Goal: Information Seeking & Learning: Learn about a topic

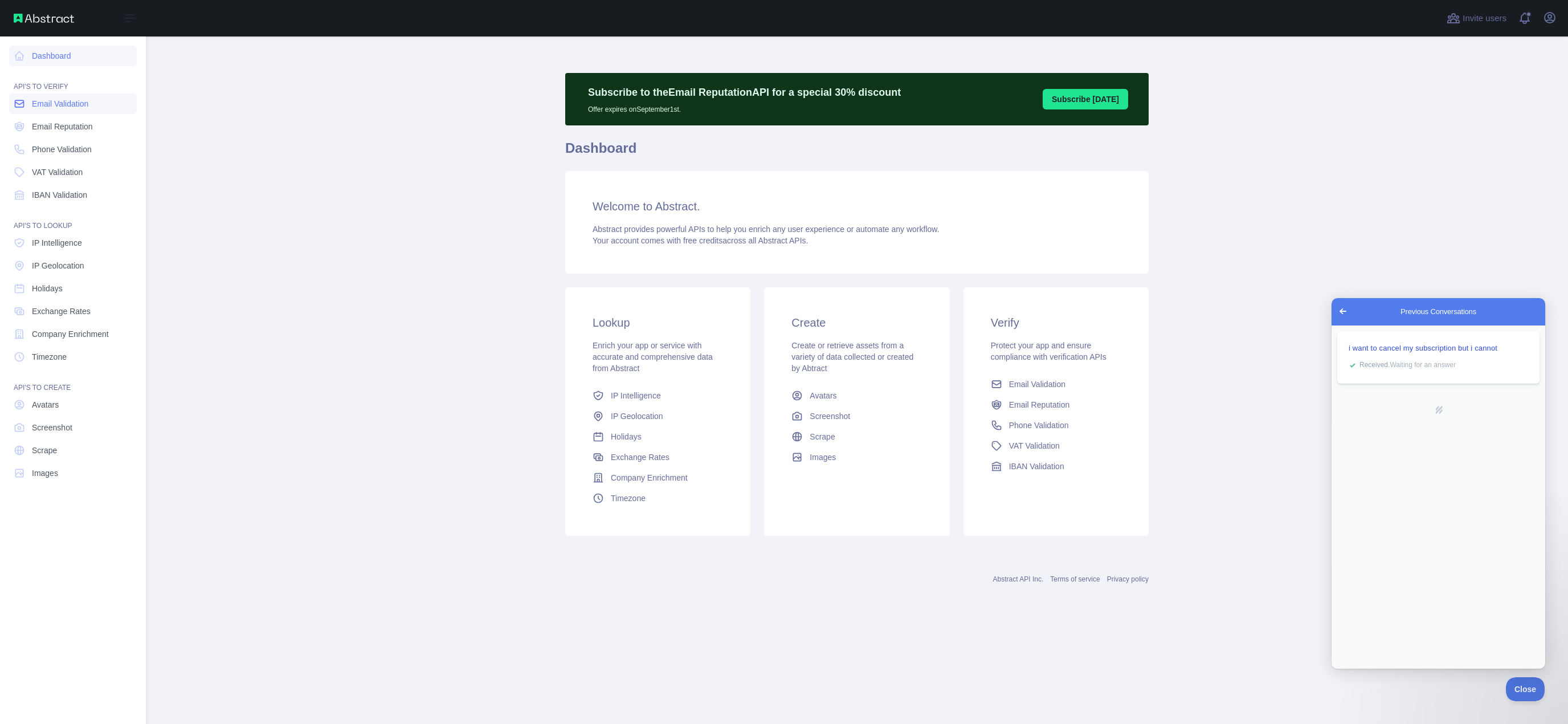
click at [64, 101] on span "Email Validation" at bounding box center [60, 104] width 57 height 12
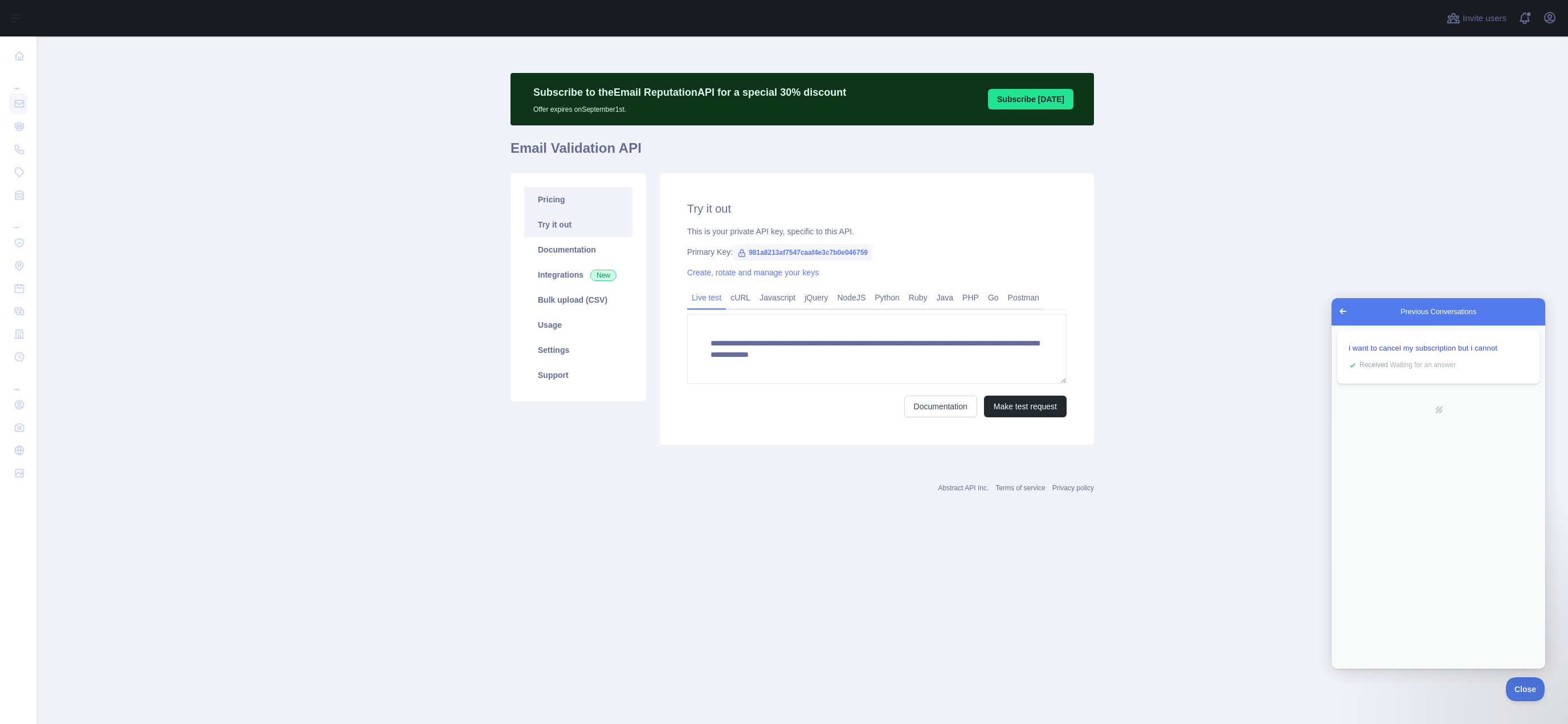
click at [558, 202] on link "Pricing" at bounding box center [578, 199] width 108 height 25
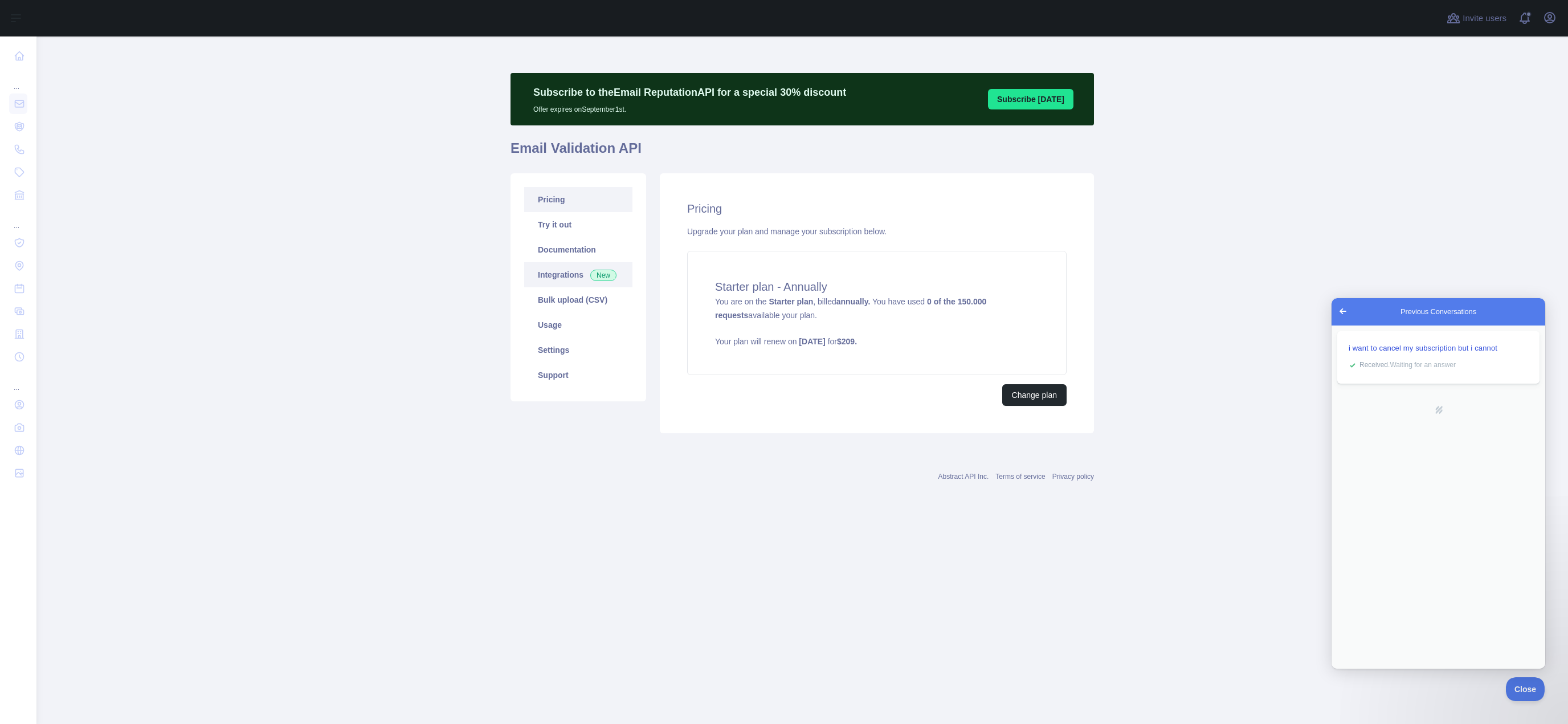
click at [565, 272] on link "Integrations New" at bounding box center [578, 275] width 108 height 25
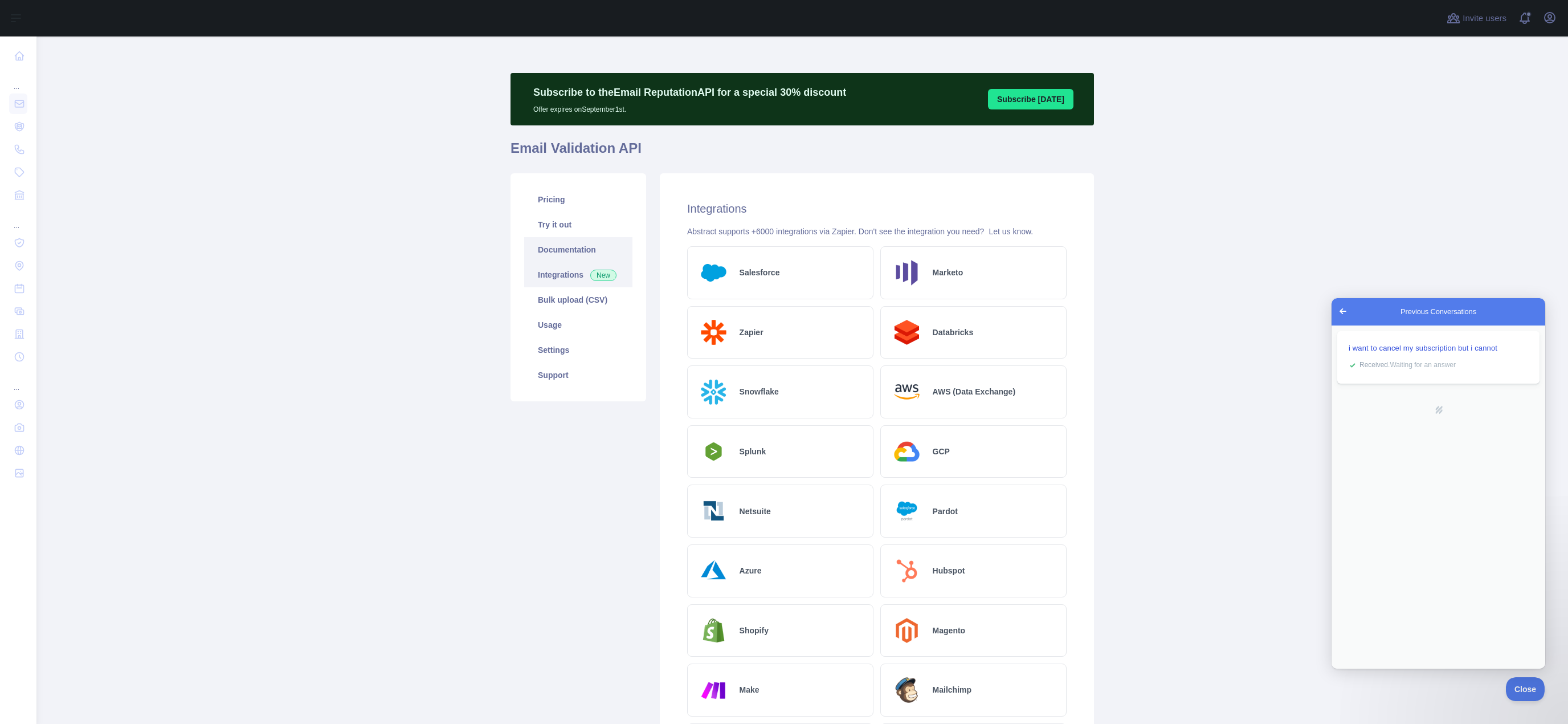
click at [561, 247] on link "Documentation" at bounding box center [578, 249] width 108 height 25
